Goal: Task Accomplishment & Management: Complete application form

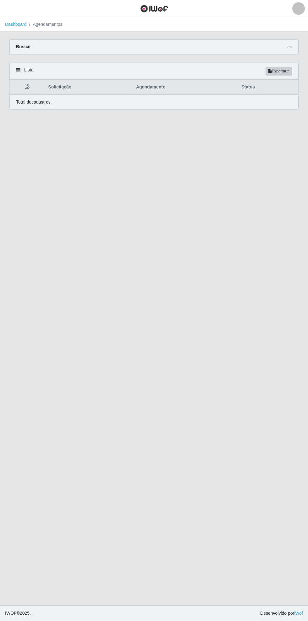
select select "22"
select select "250"
click at [291, 47] on icon at bounding box center [290, 47] width 4 height 4
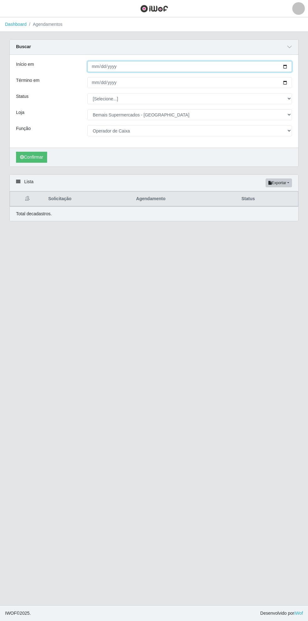
click at [290, 66] on input "[DATE]" at bounding box center [189, 66] width 205 height 11
type input "[DATE]"
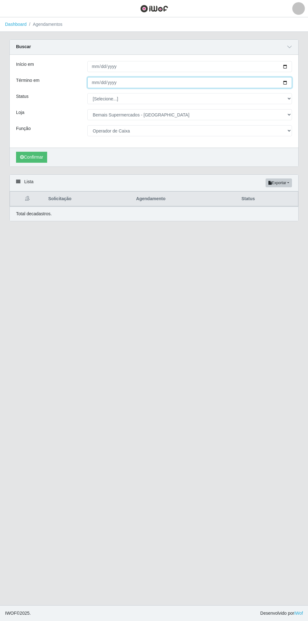
click at [287, 84] on input "[DATE]" at bounding box center [189, 82] width 205 height 11
type input "[DATE]"
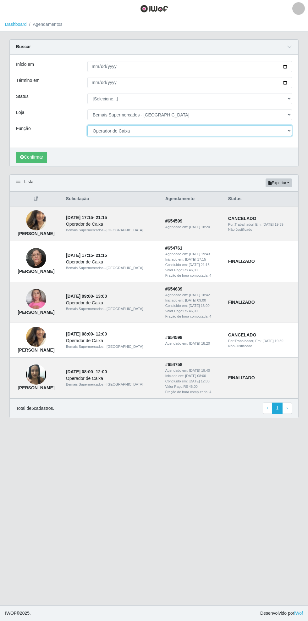
click at [291, 134] on select "[Selecione...] ASG ASG + ASG ++ Auxiliar de Estacionamento Auxiliar de Estacion…" at bounding box center [189, 130] width 205 height 11
select select "70"
click at [87, 125] on select "[Selecione...] ASG ASG + ASG ++ Auxiliar de Estacionamento Auxiliar de Estacion…" at bounding box center [189, 130] width 205 height 11
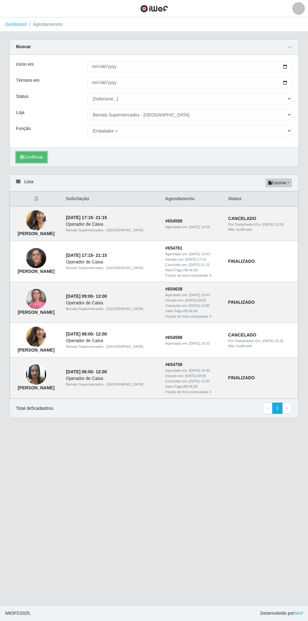
click at [30, 156] on button "Confirmar" at bounding box center [31, 157] width 31 height 11
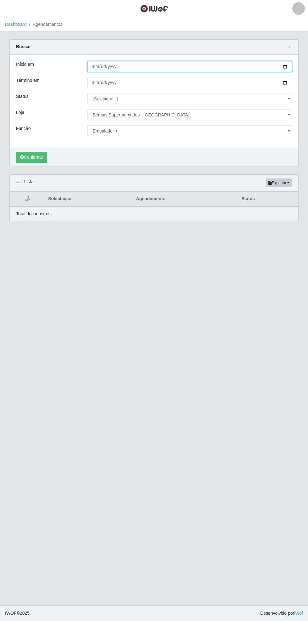
click at [289, 66] on input "[DATE]" at bounding box center [189, 66] width 205 height 11
type input "[DATE]"
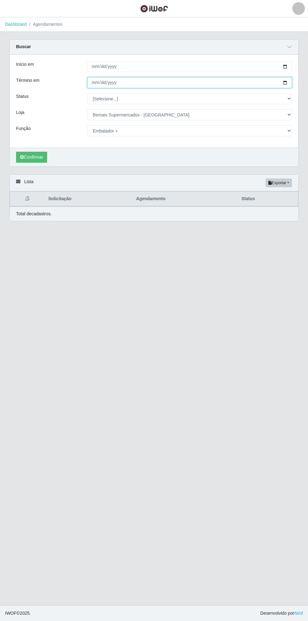
click at [291, 84] on input "[DATE]" at bounding box center [189, 82] width 205 height 11
type input "[DATE]"
click at [33, 158] on button "Confirmar" at bounding box center [31, 157] width 31 height 11
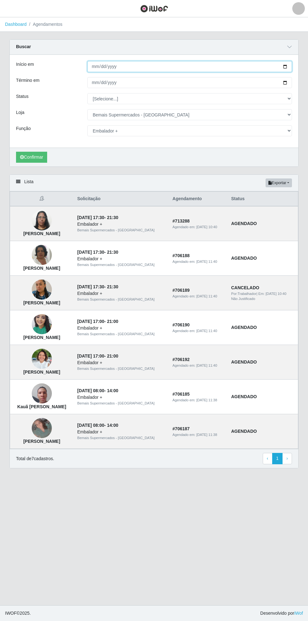
click at [289, 66] on input "[DATE]" at bounding box center [189, 66] width 205 height 11
type input "[DATE]"
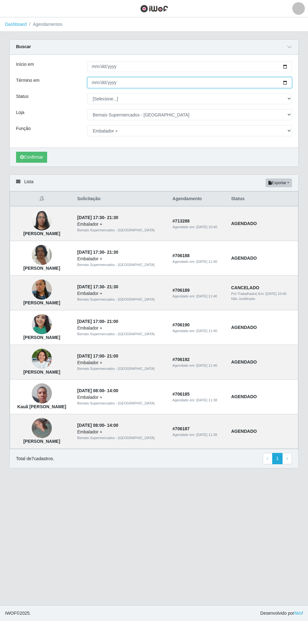
click at [289, 82] on input "[DATE]" at bounding box center [189, 82] width 205 height 11
type input "[DATE]"
click at [34, 156] on button "Confirmar" at bounding box center [31, 157] width 31 height 11
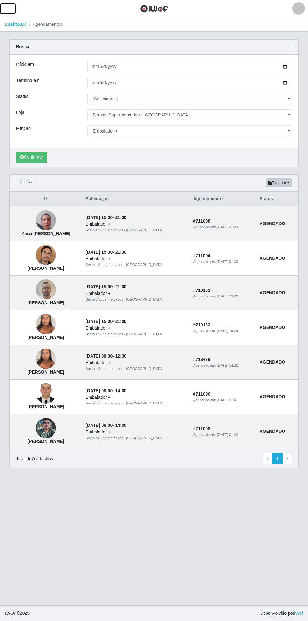
click at [12, 10] on button "button" at bounding box center [8, 8] width 16 height 10
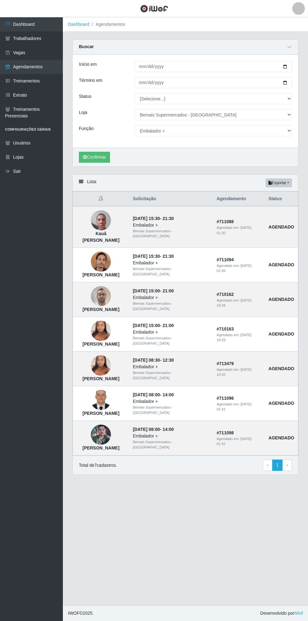
click at [41, 51] on link "Vagas" at bounding box center [31, 53] width 63 height 14
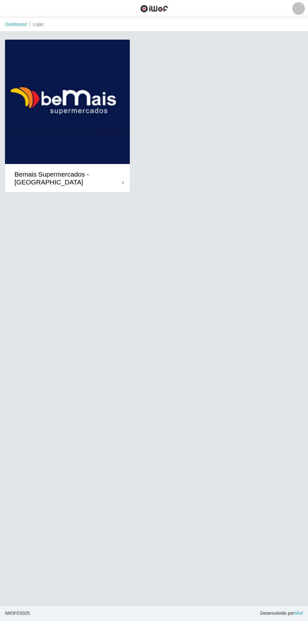
click at [116, 181] on div "Bemais Supermercados - [GEOGRAPHIC_DATA]" at bounding box center [68, 178] width 108 height 16
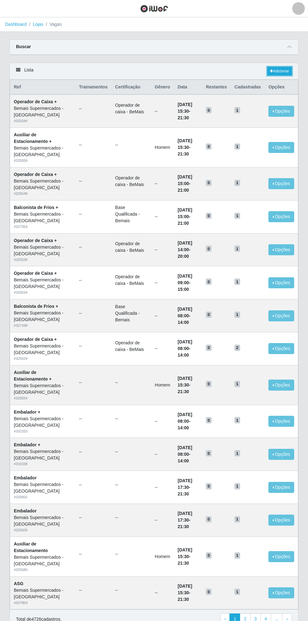
click at [284, 72] on link "Adicionar" at bounding box center [279, 71] width 25 height 9
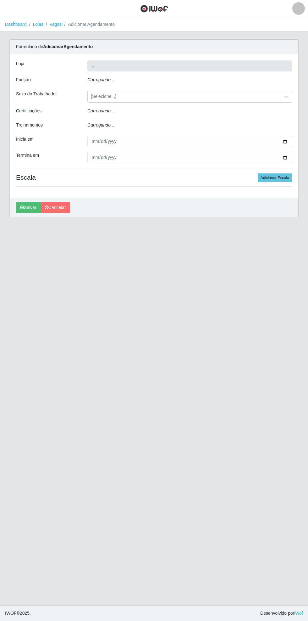
type input "Bemais Supermercados - [GEOGRAPHIC_DATA]"
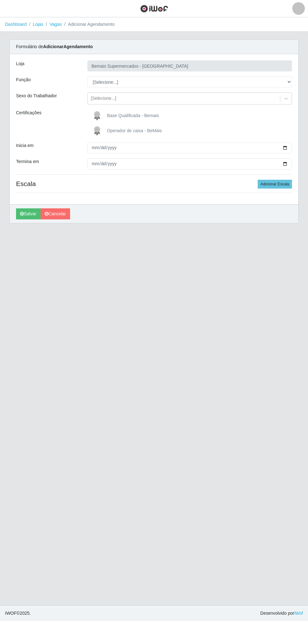
click at [298, 80] on div "Loja Bemais Supermercados - [GEOGRAPHIC_DATA] Função [Selecione...] ASG ASG + A…" at bounding box center [154, 129] width 289 height 150
click at [298, 79] on div "Loja Bemais Supermercados - [GEOGRAPHIC_DATA] Função [Selecione...] ASG ASG + A…" at bounding box center [154, 129] width 289 height 150
click at [289, 82] on select "[Selecione...] ASG ASG + ASG ++ Auxiliar de Estacionamento Auxiliar de Estacion…" at bounding box center [189, 81] width 205 height 11
select select "70"
click at [87, 76] on select "[Selecione...] ASG ASG + ASG ++ Auxiliar de Estacionamento Auxiliar de Estacion…" at bounding box center [189, 81] width 205 height 11
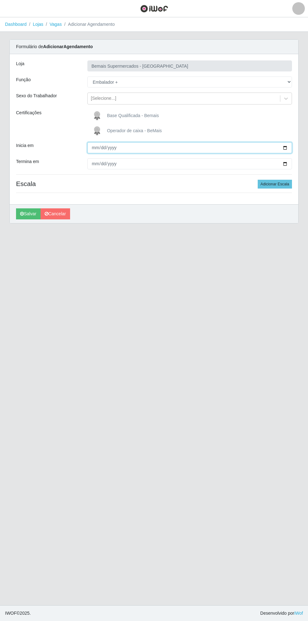
click at [291, 146] on input "Inicia em" at bounding box center [189, 147] width 205 height 11
type input "[DATE]"
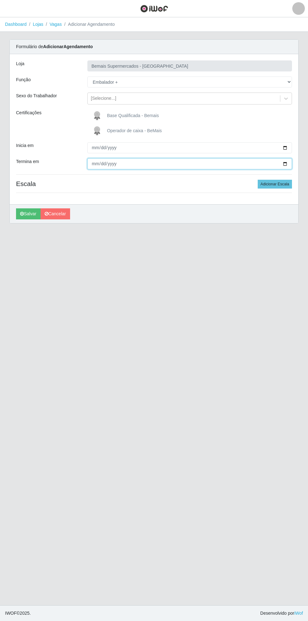
click at [289, 164] on input "Termina em" at bounding box center [189, 163] width 205 height 11
type input "[DATE]"
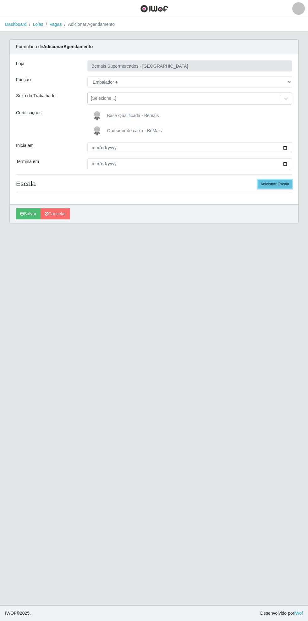
click at [284, 182] on button "Adicionar Escala" at bounding box center [275, 184] width 34 height 9
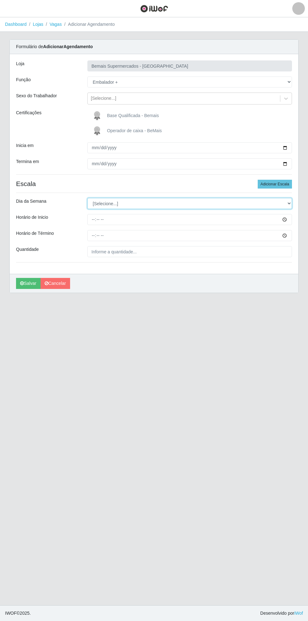
click at [289, 203] on select "[Selecione...] Segunda Terça Quarta Quinta Sexta Sábado Domingo" at bounding box center [189, 203] width 205 height 11
select select "6"
click at [87, 198] on select "[Selecione...] Segunda Terça Quarta Quinta Sexta Sábado Domingo" at bounding box center [189, 203] width 205 height 11
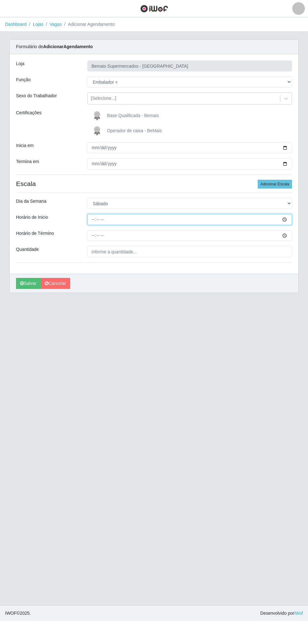
click at [289, 219] on input "Horário de Inicio" at bounding box center [189, 219] width 205 height 11
type input "09:00"
click at [291, 234] on input "Horário de Término" at bounding box center [189, 235] width 205 height 11
type input "13:00"
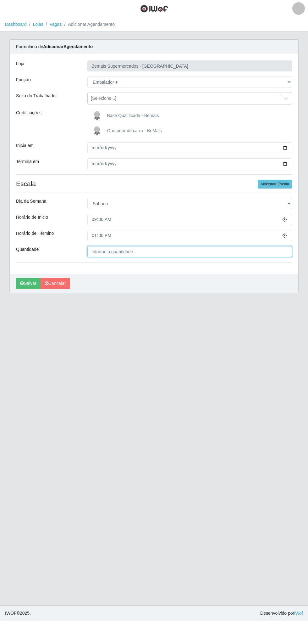
click at [128, 249] on input "Quantidade" at bounding box center [189, 251] width 205 height 11
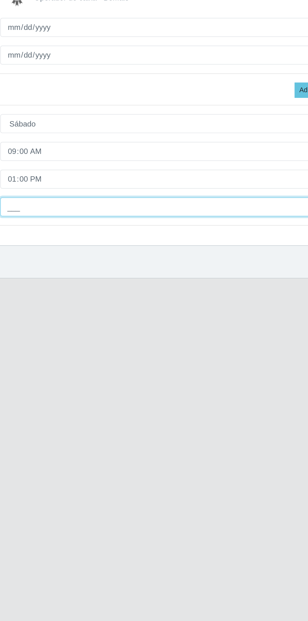
type input "1__"
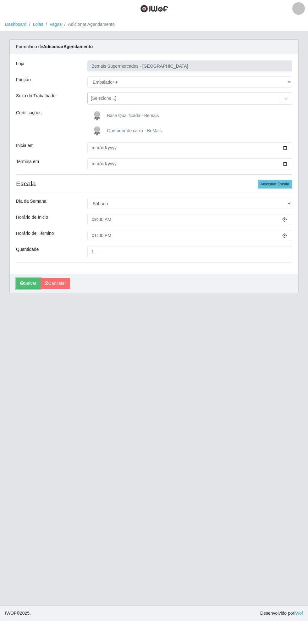
click at [22, 283] on icon "submit" at bounding box center [22, 283] width 4 height 4
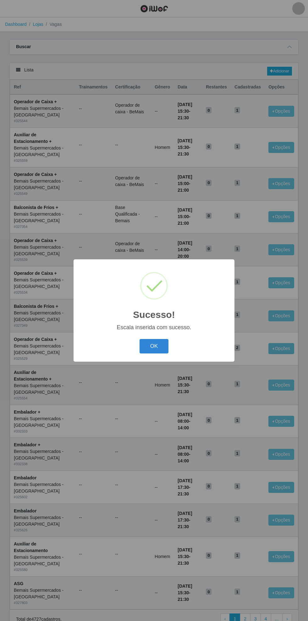
click at [166, 349] on button "OK" at bounding box center [154, 346] width 29 height 15
